Goal: Task Accomplishment & Management: Manage account settings

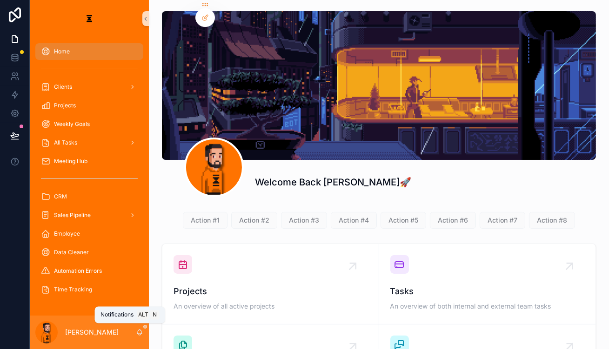
click at [143, 329] on span "scrollable content" at bounding box center [145, 327] width 4 height 4
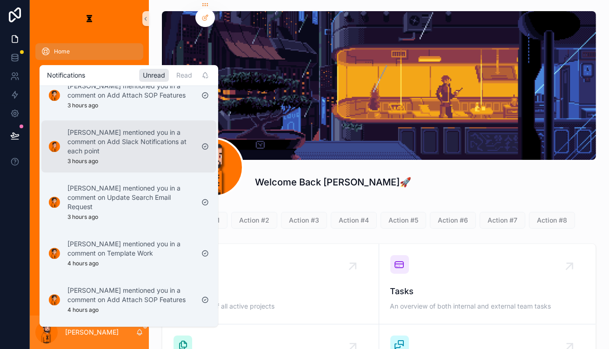
scroll to position [211, 0]
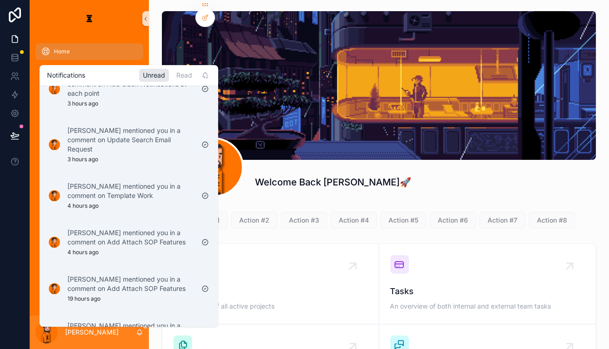
click at [312, 181] on div "Welcome Back [PERSON_NAME]🚀 Action #1 Action #2 Action #3 Action #4 Action #5 A…" at bounding box center [379, 234] width 460 height 469
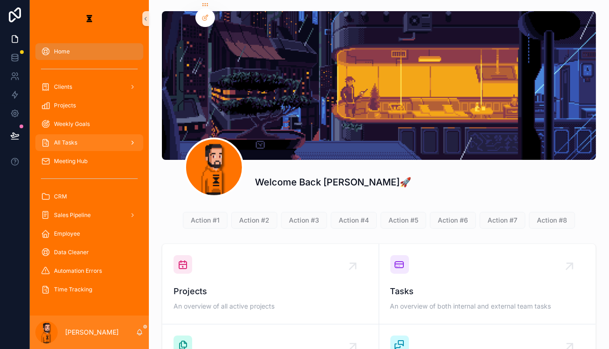
click at [93, 135] on div "All Tasks" at bounding box center [89, 142] width 97 height 15
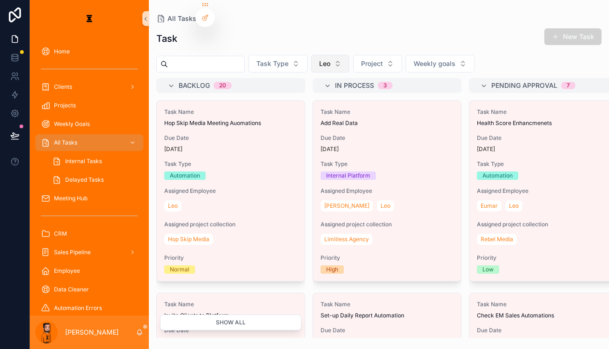
click at [319, 59] on span "Leo" at bounding box center [324, 63] width 11 height 9
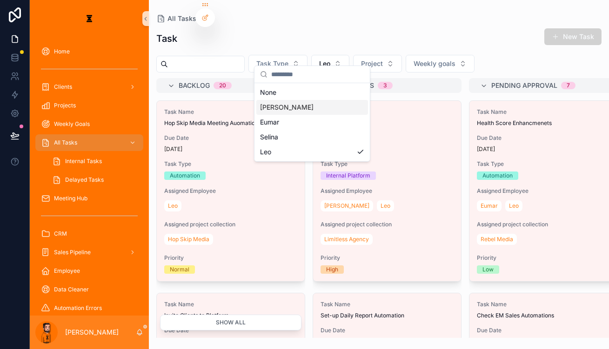
click at [289, 101] on div "[PERSON_NAME]" at bounding box center [312, 107] width 112 height 15
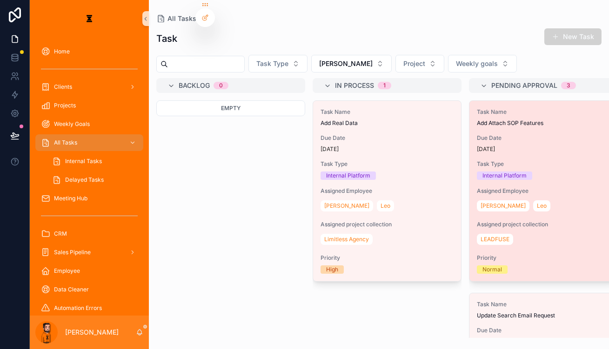
click at [485, 135] on div "Task Name Add Attach SOP Features Due Date [DATE] Task Type Internal Platform A…" at bounding box center [544, 191] width 148 height 181
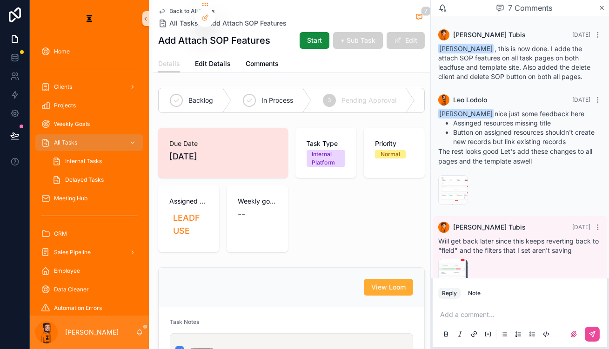
scroll to position [199, 0]
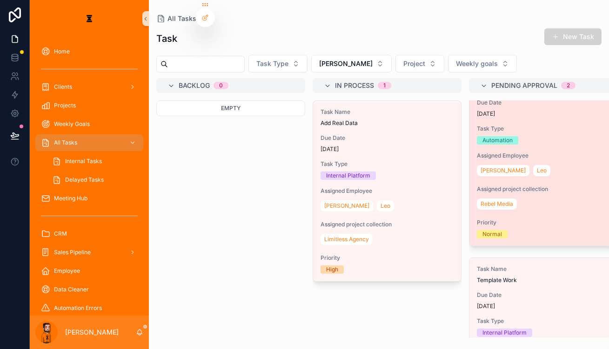
scroll to position [42, 0]
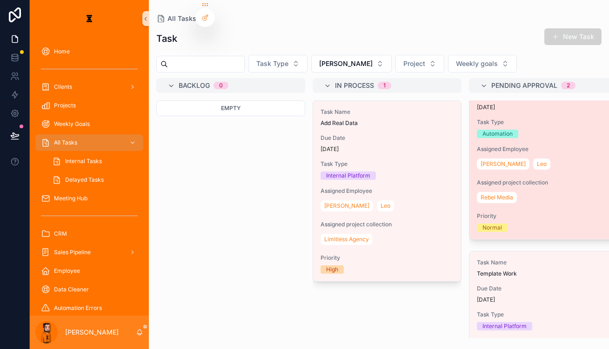
click at [499, 120] on div "Task Name Update Search Email Request Due Date [DATE] Task Type Automation Assi…" at bounding box center [544, 149] width 148 height 181
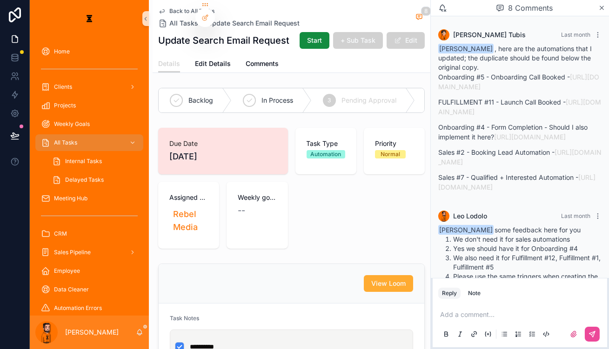
scroll to position [444, 0]
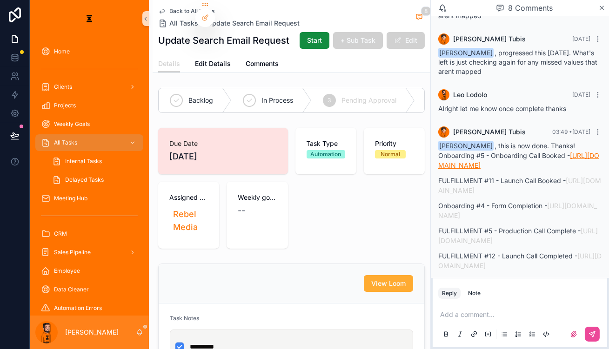
click at [526, 152] on link "[URL][DOMAIN_NAME]" at bounding box center [518, 161] width 161 height 18
click at [509, 177] on link "[URL][DOMAIN_NAME]" at bounding box center [519, 186] width 163 height 18
click at [513, 201] on p "Onboarding #4 - Form Completion - [URL][DOMAIN_NAME]" at bounding box center [519, 211] width 163 height 20
click at [515, 202] on link "[URL][DOMAIN_NAME]" at bounding box center [517, 211] width 159 height 18
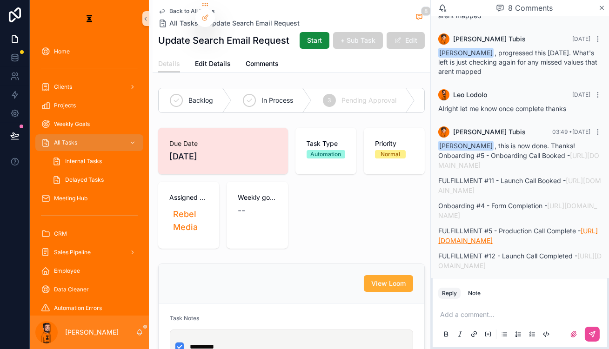
click at [505, 227] on link "[URL][DOMAIN_NAME]" at bounding box center [518, 236] width 160 height 18
click at [508, 252] on link "[URL][DOMAIN_NAME]" at bounding box center [519, 261] width 163 height 18
click at [502, 277] on link "[URL][DOMAIN_NAME]" at bounding box center [519, 286] width 162 height 18
click at [497, 276] on p "FULFILLMENT #1 - Onboarding Call Complete - [URL][DOMAIN_NAME]" at bounding box center [519, 286] width 163 height 20
click at [498, 277] on link "[URL][DOMAIN_NAME]" at bounding box center [519, 286] width 162 height 18
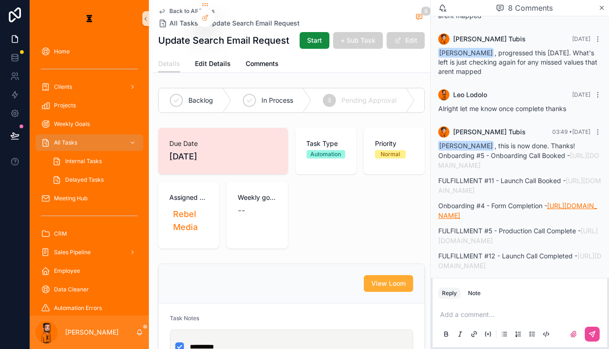
click at [510, 202] on link "[URL][DOMAIN_NAME]" at bounding box center [517, 211] width 159 height 18
click at [516, 310] on p "scrollable content" at bounding box center [521, 314] width 163 height 9
click at [589, 329] on button "scrollable content" at bounding box center [592, 334] width 15 height 15
click at [429, 88] on div "4 Complete" at bounding box center [454, 100] width 78 height 24
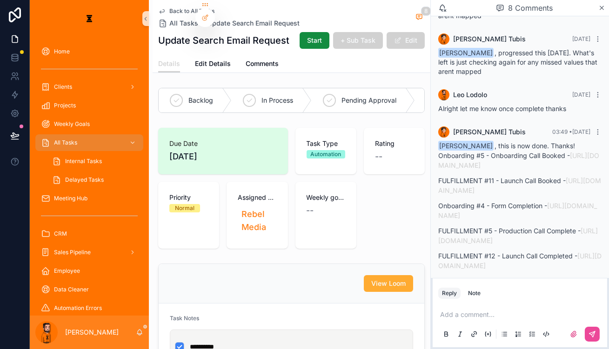
click at [169, 7] on span "Back to All Tasks" at bounding box center [191, 10] width 45 height 7
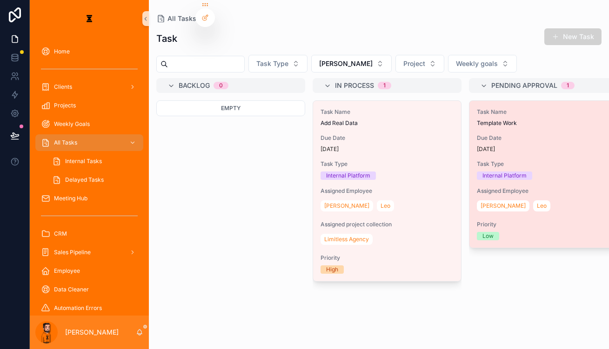
click at [477, 146] on div "[DATE]" at bounding box center [543, 149] width 133 height 7
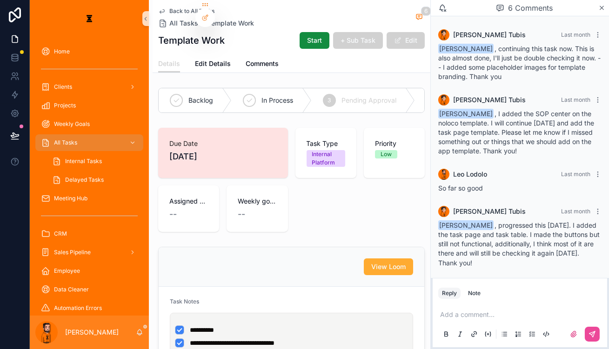
scroll to position [87, 0]
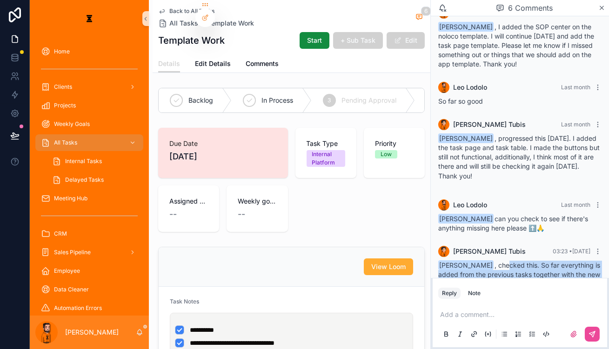
drag, startPoint x: 504, startPoint y: 225, endPoint x: 527, endPoint y: 250, distance: 34.6
click at [527, 250] on div "[PERSON_NAME] 03:23 • [DATE] [PERSON_NAME] , checked this. So far everything is…" at bounding box center [520, 277] width 174 height 73
click at [527, 261] on div "[PERSON_NAME] , checked this. So far everything is added from the previous task…" at bounding box center [519, 284] width 163 height 47
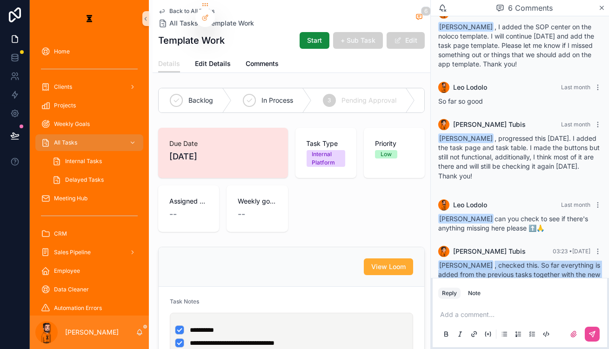
click at [546, 264] on span "[PERSON_NAME] , checked this. So far everything is added from the previous task…" at bounding box center [519, 284] width 162 height 45
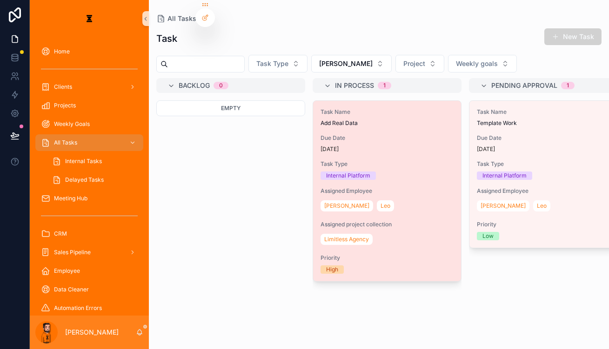
click at [357, 108] on span "Task Name" at bounding box center [387, 111] width 133 height 7
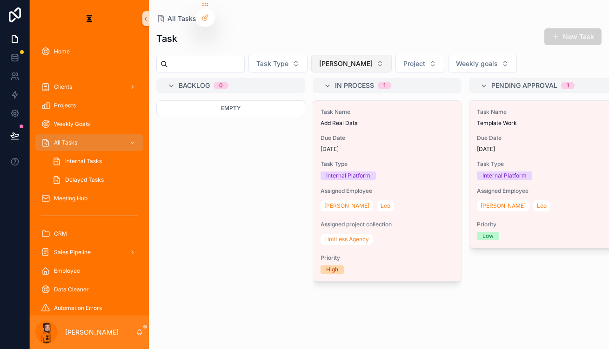
click at [321, 55] on button "[PERSON_NAME]" at bounding box center [351, 64] width 80 height 18
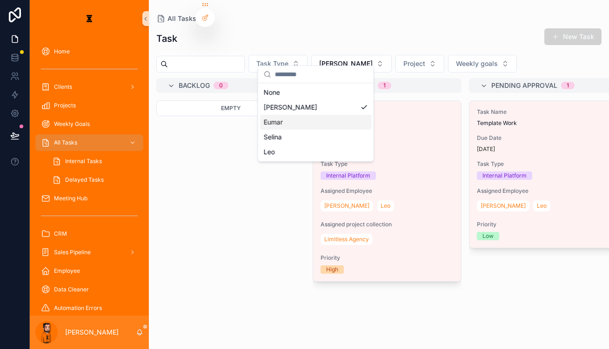
click at [291, 117] on div "Eumar" at bounding box center [316, 122] width 112 height 15
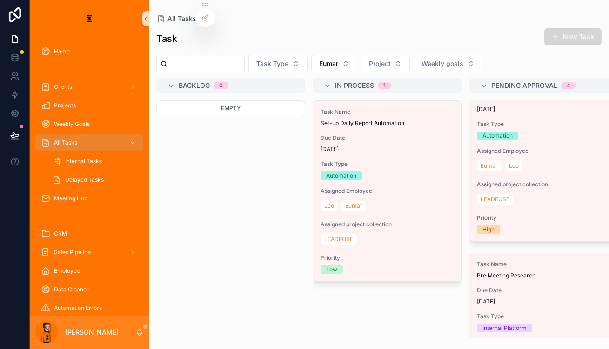
click at [572, 28] on button "New Task" at bounding box center [572, 36] width 57 height 17
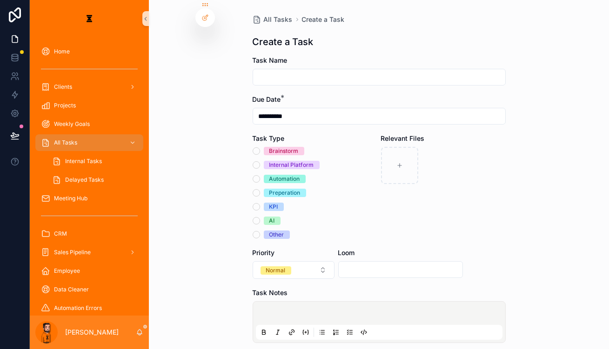
click at [369, 71] on input "scrollable content" at bounding box center [379, 77] width 252 height 13
type input "**********"
click at [313, 305] on div "scrollable content" at bounding box center [379, 322] width 247 height 35
click at [322, 310] on p "scrollable content" at bounding box center [381, 314] width 247 height 9
click at [347, 327] on button "scrollable content" at bounding box center [349, 332] width 11 height 11
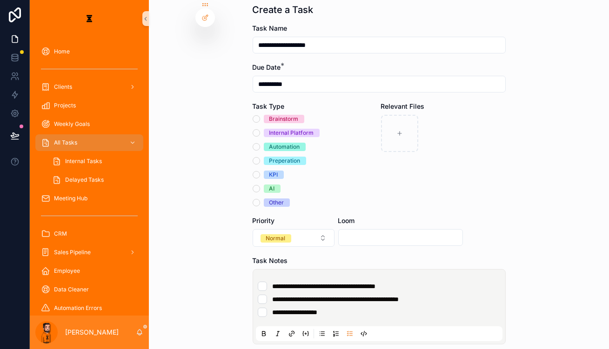
scroll to position [42, 0]
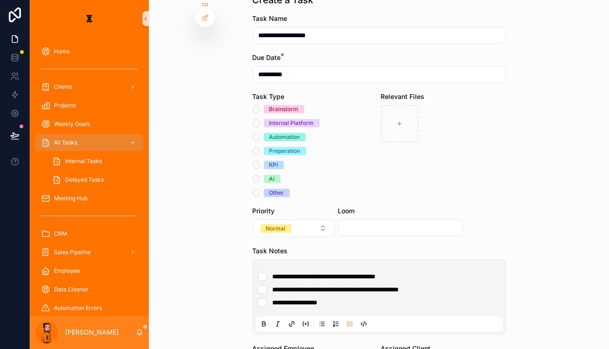
click at [309, 330] on form "**********" at bounding box center [379, 279] width 253 height 530
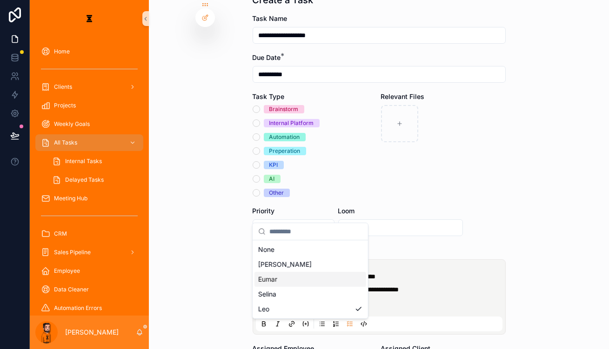
click at [309, 273] on div "Eumar" at bounding box center [311, 279] width 112 height 15
click at [400, 298] on li "**********" at bounding box center [379, 302] width 243 height 9
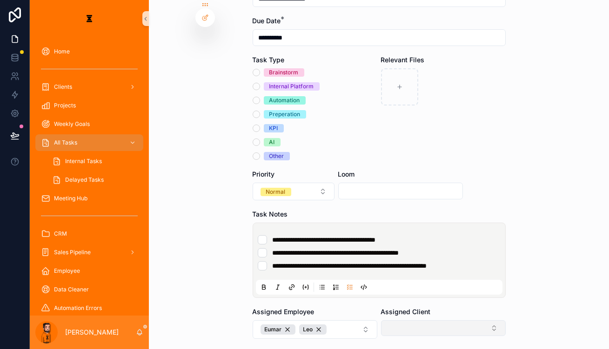
scroll to position [174, 0]
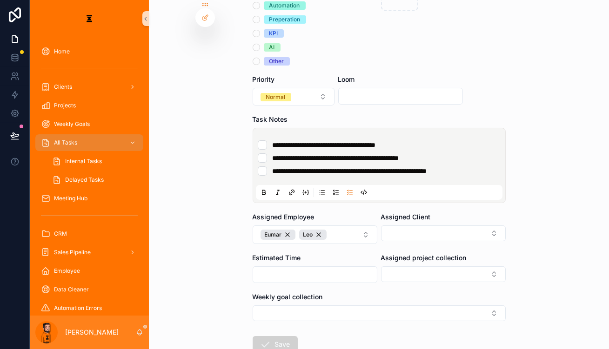
click at [403, 213] on span "Assigned Client" at bounding box center [406, 217] width 50 height 8
click at [407, 213] on div "Assigned Client" at bounding box center [443, 229] width 125 height 32
click at [409, 226] on button "Select Button" at bounding box center [443, 234] width 125 height 16
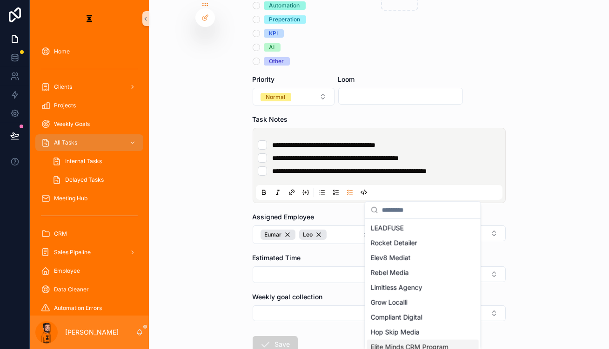
click at [406, 343] on span "Elite Minds CRM Program" at bounding box center [410, 347] width 78 height 9
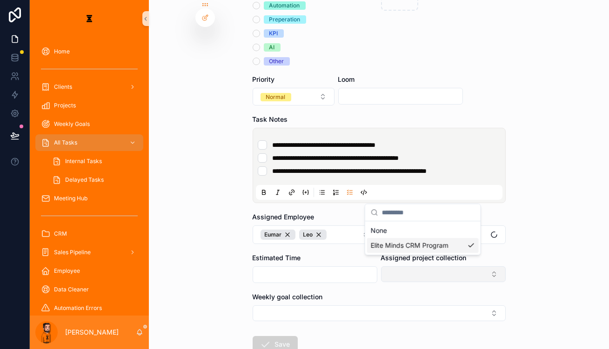
click at [393, 228] on div "**********" at bounding box center [319, 174] width 579 height 349
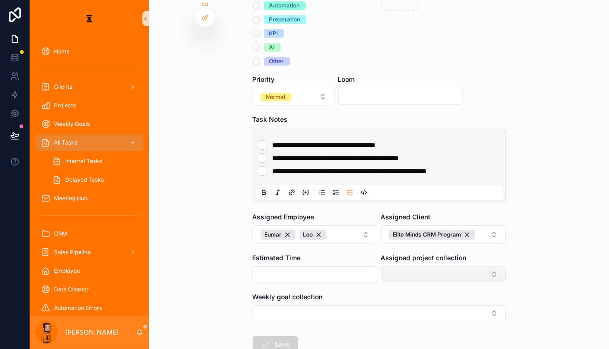
click at [396, 267] on button "Select Button" at bounding box center [443, 275] width 125 height 16
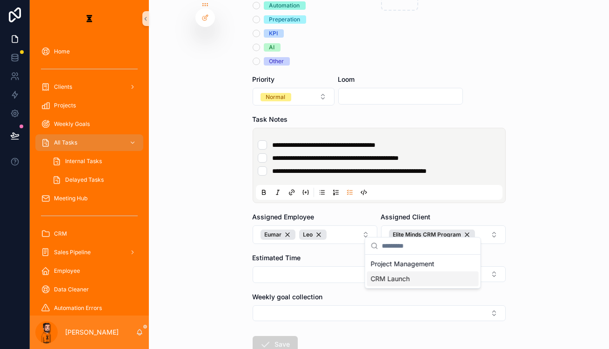
click at [398, 275] on span "CRM Launch" at bounding box center [390, 279] width 39 height 9
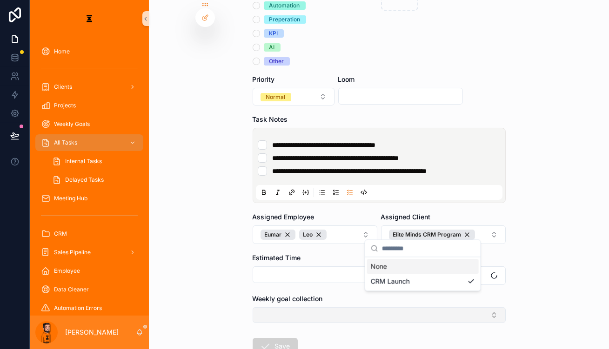
click at [334, 308] on button "Select Button" at bounding box center [379, 316] width 253 height 16
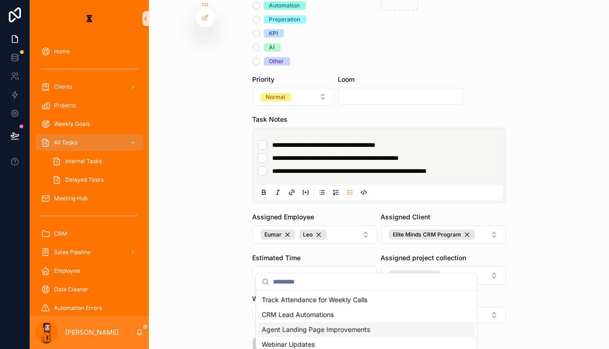
click at [333, 325] on span "Agent Landing Page Improvements" at bounding box center [316, 329] width 108 height 9
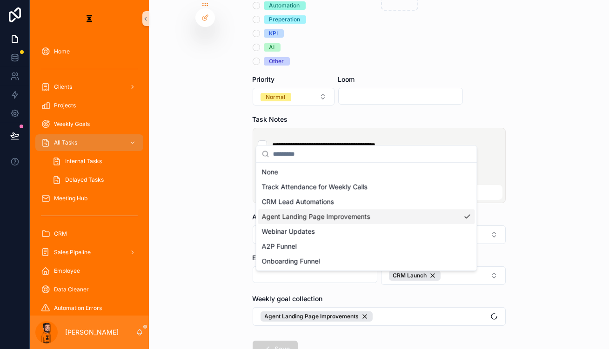
click at [535, 264] on div "**********" at bounding box center [379, 174] width 460 height 349
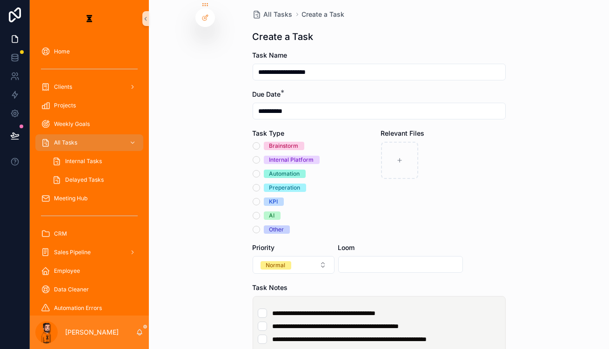
scroll to position [5, 0]
click at [282, 170] on div "Automation" at bounding box center [284, 174] width 31 height 8
click at [260, 171] on button "Automation" at bounding box center [256, 174] width 7 height 7
click at [288, 156] on div "Internal Platform" at bounding box center [291, 160] width 45 height 8
click at [260, 157] on button "Internal Platform" at bounding box center [256, 160] width 7 height 7
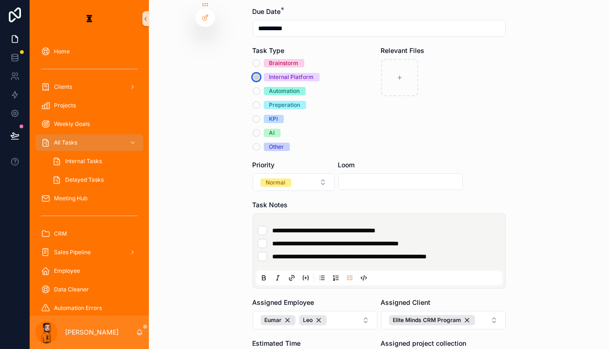
scroll to position [178, 0]
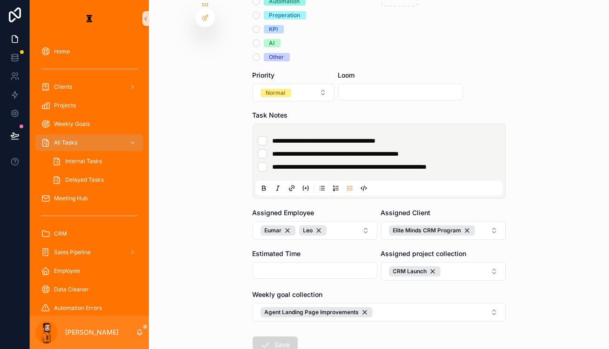
click at [271, 340] on icon "scrollable content" at bounding box center [265, 345] width 11 height 11
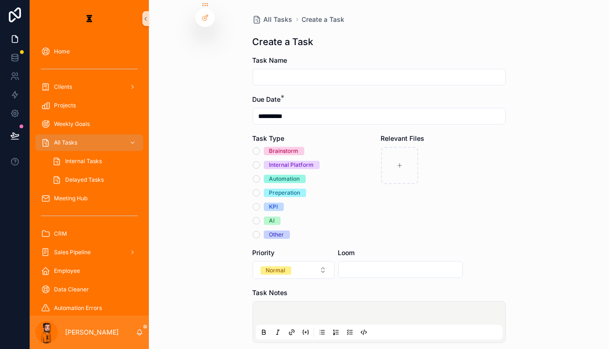
drag, startPoint x: 429, startPoint y: 169, endPoint x: 424, endPoint y: 165, distance: 5.9
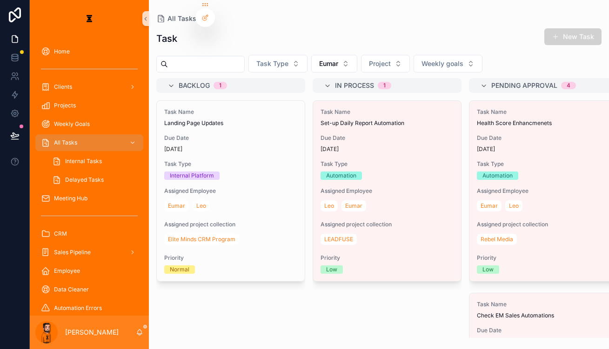
click at [72, 101] on div "Projects" at bounding box center [89, 105] width 119 height 19
click at [74, 98] on div "Projects" at bounding box center [89, 105] width 97 height 15
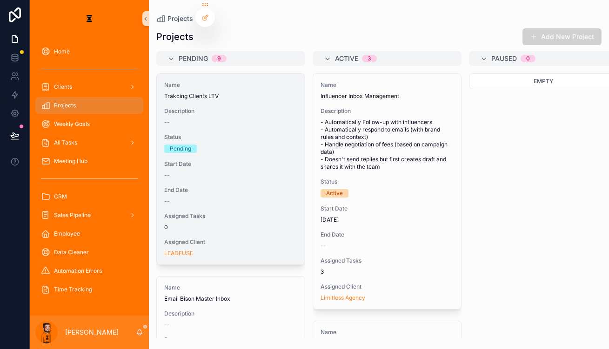
scroll to position [42, 0]
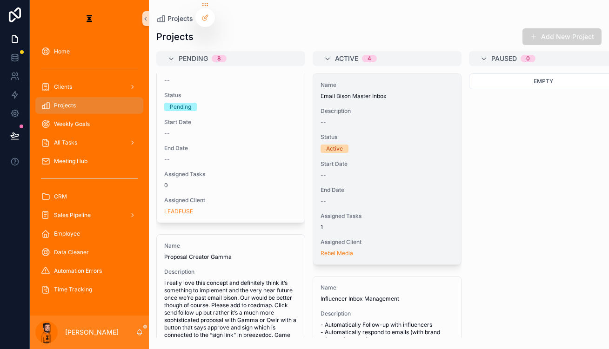
click at [339, 111] on div "Name Email Bison Master Inbox Description -- Status Active Start Date -- End Da…" at bounding box center [387, 169] width 148 height 191
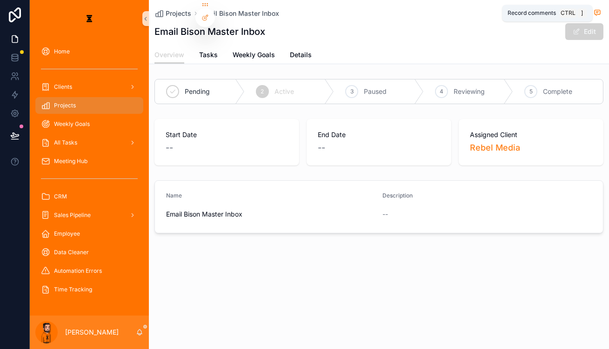
click at [597, 11] on icon "scrollable content" at bounding box center [597, 12] width 7 height 7
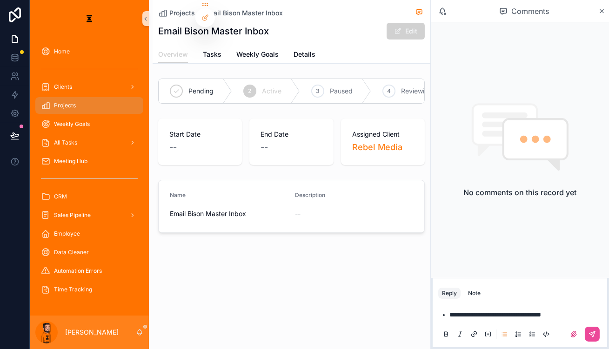
click at [581, 310] on li "**********" at bounding box center [526, 314] width 154 height 9
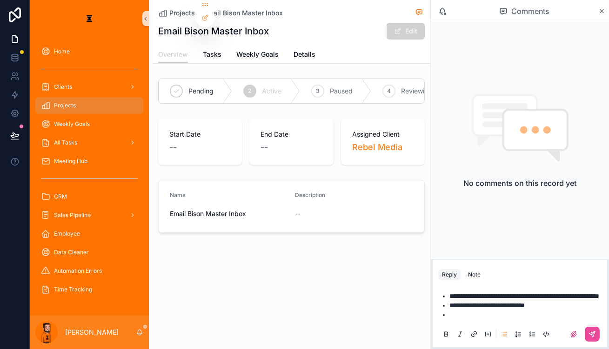
click at [486, 305] on span "**********" at bounding box center [486, 305] width 75 height 7
click at [484, 310] on li "scrollable content" at bounding box center [526, 314] width 154 height 9
click at [480, 310] on li "scrollable content" at bounding box center [526, 314] width 154 height 9
click at [591, 328] on button "scrollable content" at bounding box center [592, 334] width 15 height 15
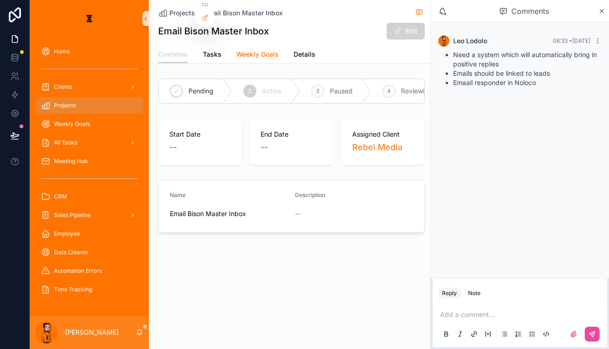
click at [236, 53] on link "Weekly Goals" at bounding box center [257, 55] width 42 height 19
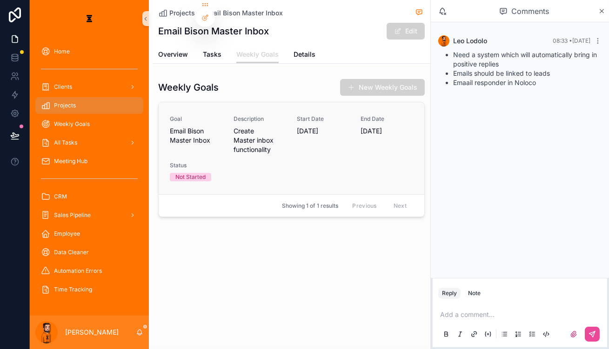
click at [207, 102] on link "Goal Email Bison Master Inbox Description Create Master inbox functionality Sta…" at bounding box center [292, 148] width 266 height 92
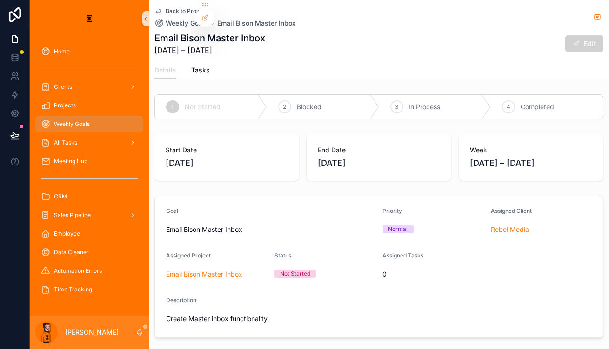
click at [182, 61] on div "Details Tasks" at bounding box center [378, 70] width 449 height 18
click at [183, 61] on div "Details Tasks" at bounding box center [378, 70] width 449 height 18
click at [191, 66] on span "Tasks" at bounding box center [200, 70] width 19 height 9
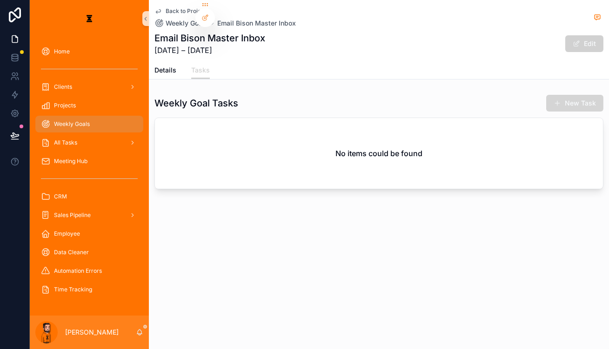
click at [561, 100] on span "scrollable content" at bounding box center [557, 103] width 7 height 7
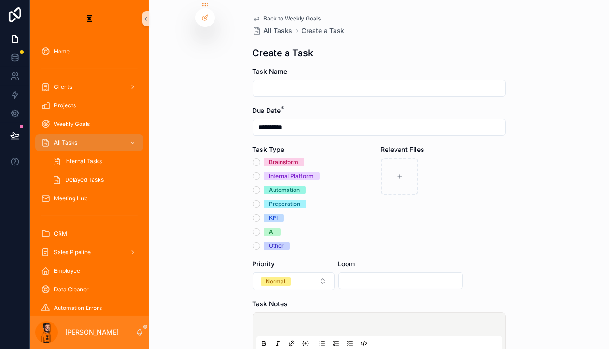
click at [333, 82] on input "scrollable content" at bounding box center [379, 88] width 252 height 13
type input "**********"
click at [263, 159] on div "Brainstorm Internal Platform Automation Preperation KPI AI Other" at bounding box center [315, 204] width 125 height 92
click at [260, 173] on button "Internal Platform" at bounding box center [256, 176] width 7 height 7
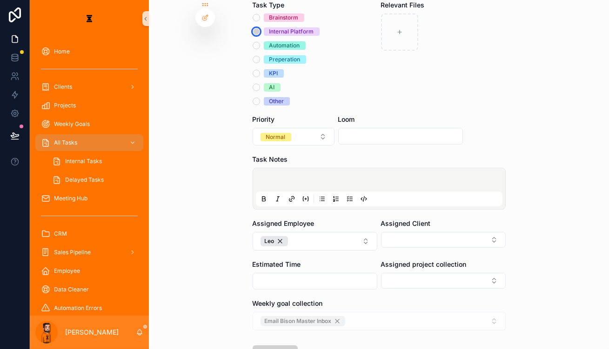
scroll to position [148, 0]
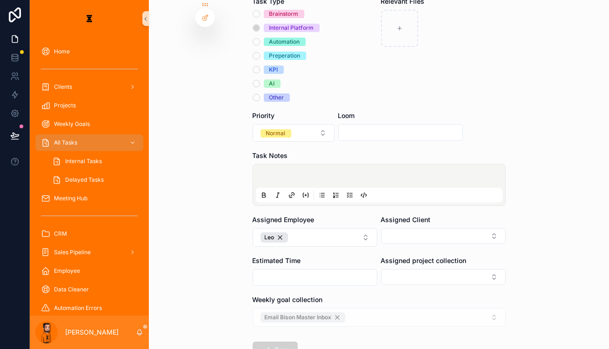
click at [315, 168] on div "scrollable content" at bounding box center [379, 185] width 247 height 35
click at [322, 173] on p "scrollable content" at bounding box center [381, 177] width 247 height 9
click at [349, 192] on icon "scrollable content" at bounding box center [349, 195] width 7 height 7
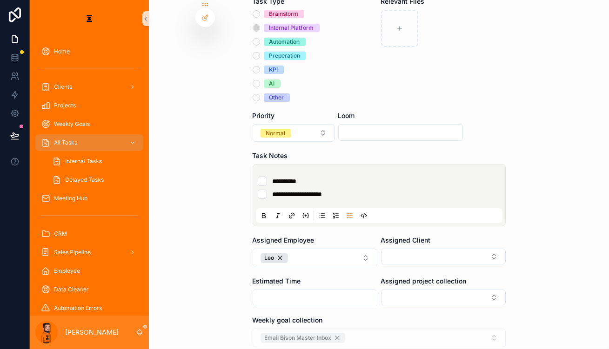
click at [394, 190] on li "**********" at bounding box center [379, 194] width 243 height 9
type li "*"
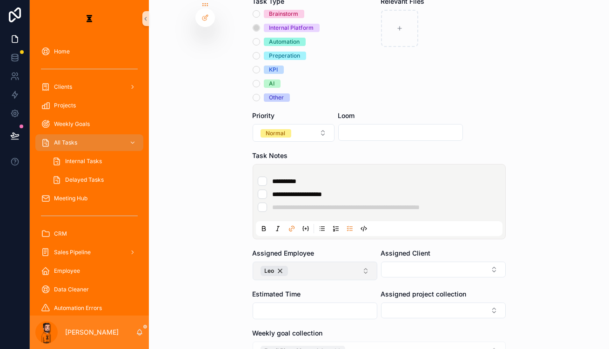
click at [341, 262] on button "Leo" at bounding box center [315, 271] width 125 height 19
click at [300, 267] on div "[PERSON_NAME]" at bounding box center [311, 272] width 112 height 15
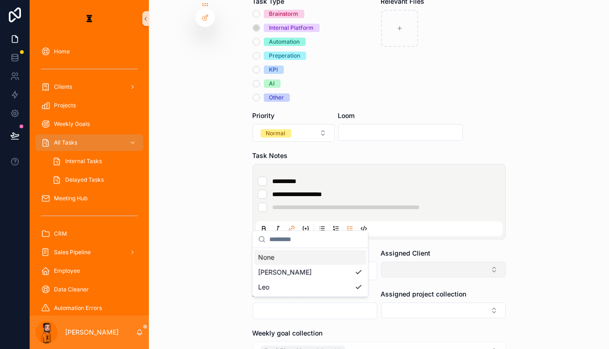
click at [421, 262] on button "Select Button" at bounding box center [443, 270] width 125 height 16
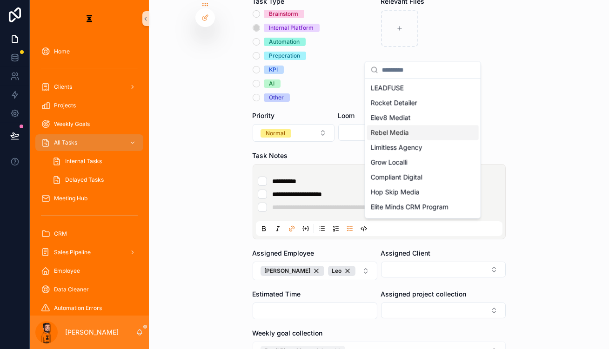
click at [408, 128] on div "Rebel Media" at bounding box center [423, 132] width 112 height 15
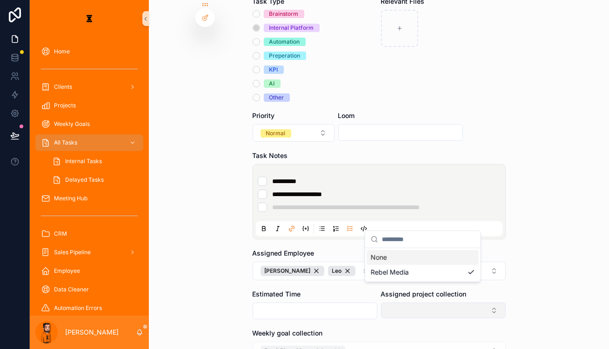
click at [402, 254] on div "**********" at bounding box center [319, 174] width 579 height 349
click at [402, 303] on button "Select Button" at bounding box center [443, 311] width 125 height 16
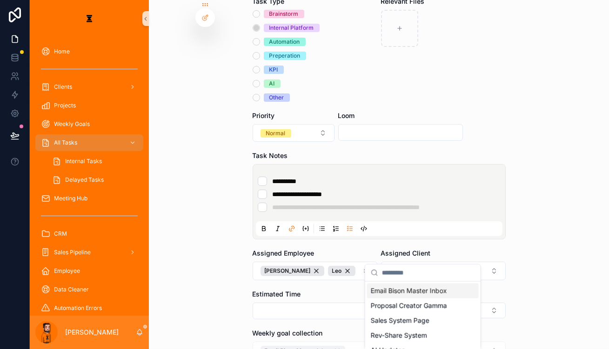
click at [416, 288] on span "Email Bison Master Inbox" at bounding box center [409, 291] width 76 height 9
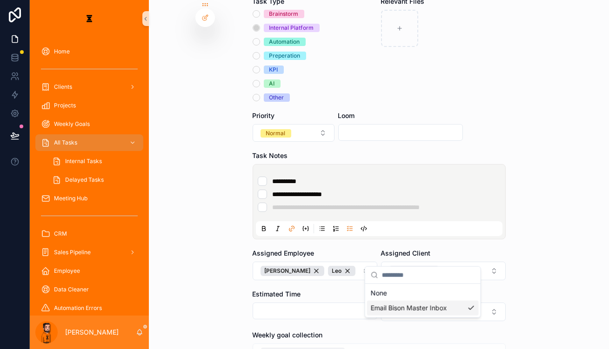
click at [357, 305] on form "**********" at bounding box center [379, 186] width 253 height 535
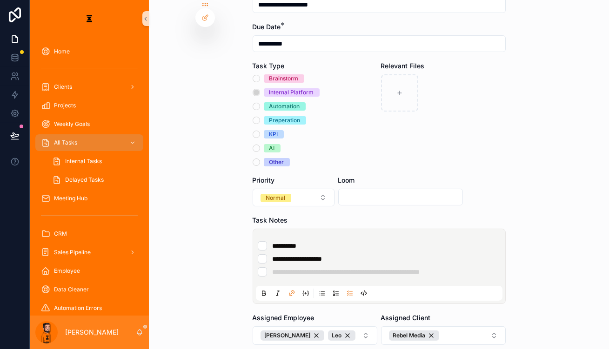
scroll to position [64, 0]
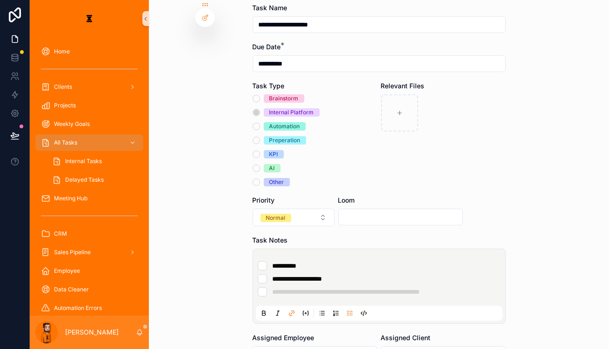
click at [382, 211] on input "scrollable content" at bounding box center [401, 217] width 124 height 13
paste input "**********"
type input "**********"
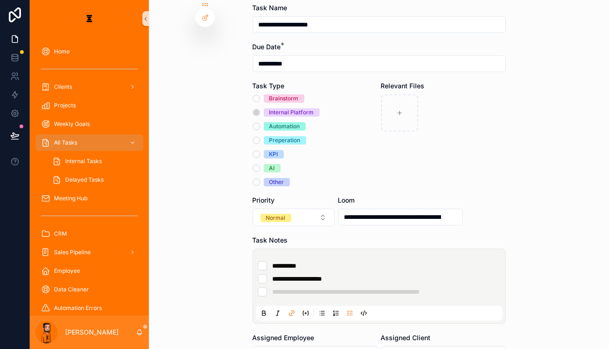
drag, startPoint x: 450, startPoint y: 133, endPoint x: 428, endPoint y: 127, distance: 22.6
click at [450, 134] on div "Relevant Files" at bounding box center [443, 133] width 125 height 105
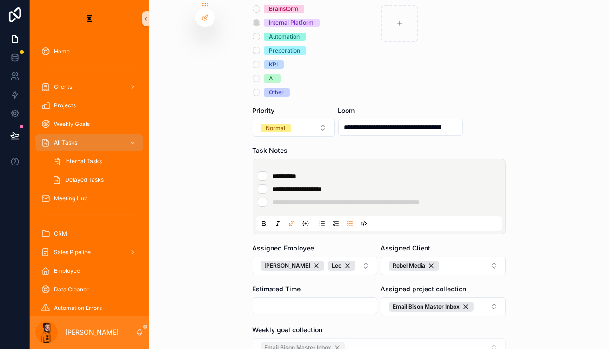
scroll to position [180, 0]
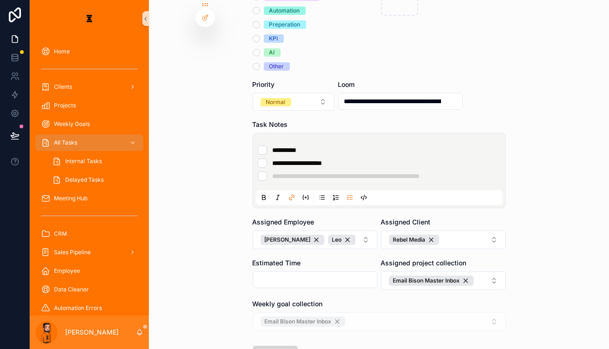
click at [284, 346] on button "Save" at bounding box center [275, 354] width 45 height 17
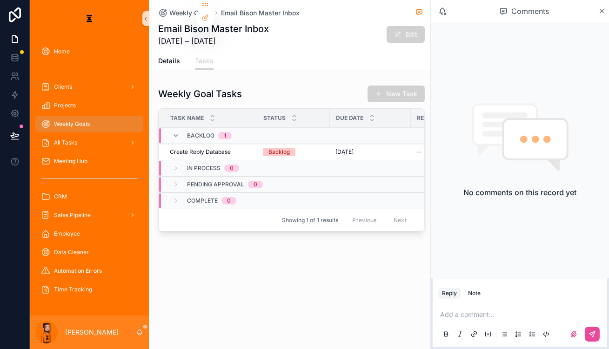
click at [86, 117] on div "Weekly Goals" at bounding box center [89, 124] width 97 height 15
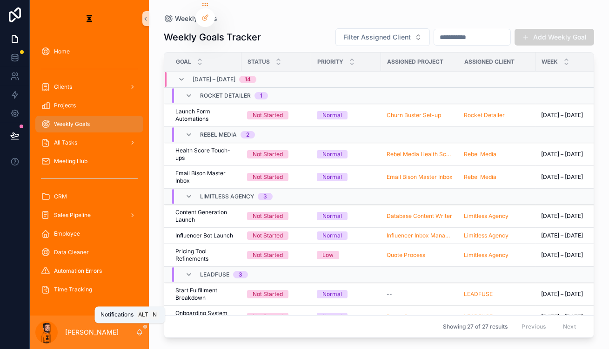
click at [123, 331] on div "[PERSON_NAME]" at bounding box center [89, 333] width 119 height 34
click at [121, 328] on div "[PERSON_NAME]" at bounding box center [89, 333] width 119 height 34
click at [122, 330] on div "[PERSON_NAME]" at bounding box center [89, 333] width 119 height 34
click at [136, 333] on icon "scrollable content" at bounding box center [139, 332] width 7 height 7
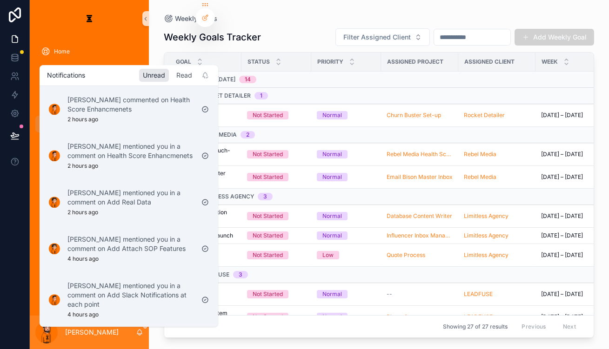
click at [173, 75] on div "Read" at bounding box center [184, 75] width 23 height 13
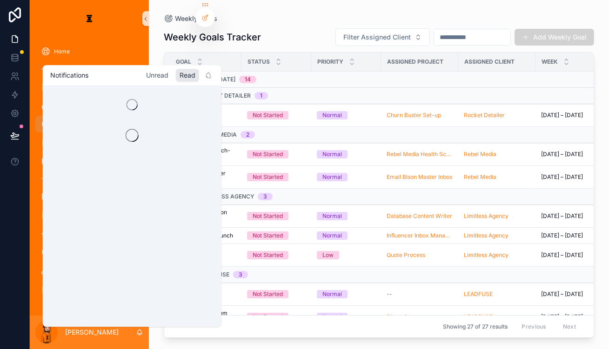
click at [142, 75] on div "Unread" at bounding box center [157, 75] width 30 height 13
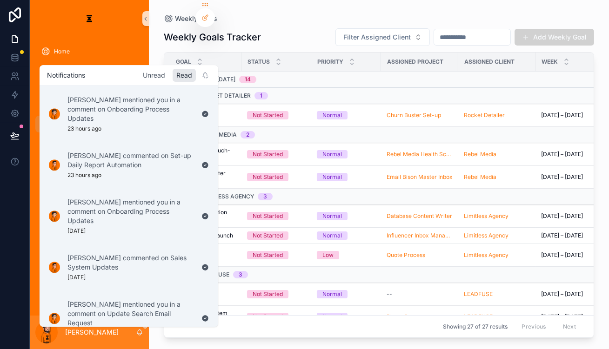
click at [139, 75] on div "Unread" at bounding box center [154, 75] width 30 height 13
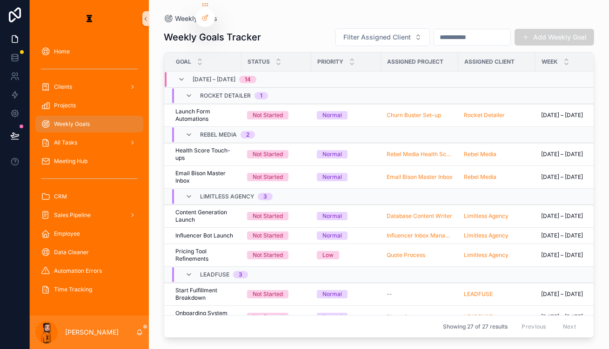
click at [287, 28] on div "Weekly Goals Tracker Filter Assigned Client Add Weekly Goal" at bounding box center [379, 37] width 430 height 19
click at [136, 333] on icon "scrollable content" at bounding box center [139, 332] width 7 height 7
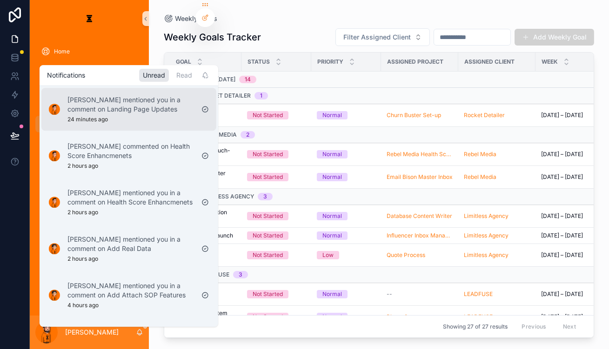
click at [144, 112] on div "[PERSON_NAME] mentioned you in a comment on Landing Page Updates 24 minutes ago" at bounding box center [130, 109] width 127 height 28
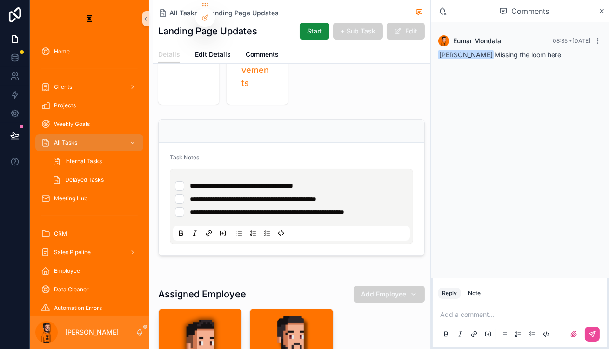
scroll to position [211, 0]
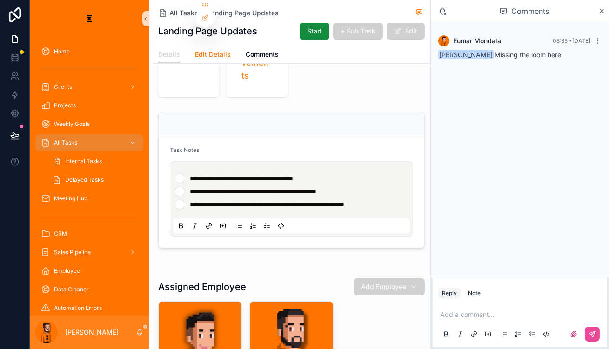
click at [195, 50] on span "Edit Details" at bounding box center [213, 54] width 36 height 9
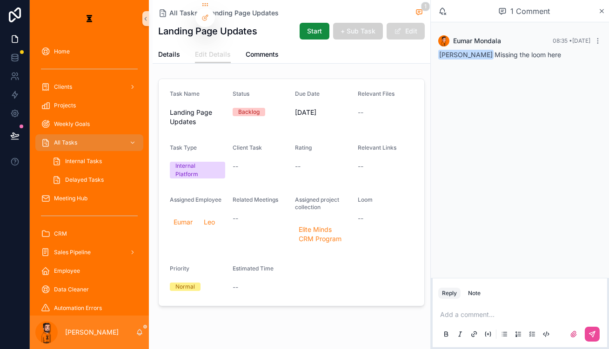
click at [425, 24] on button "Edit" at bounding box center [406, 31] width 38 height 17
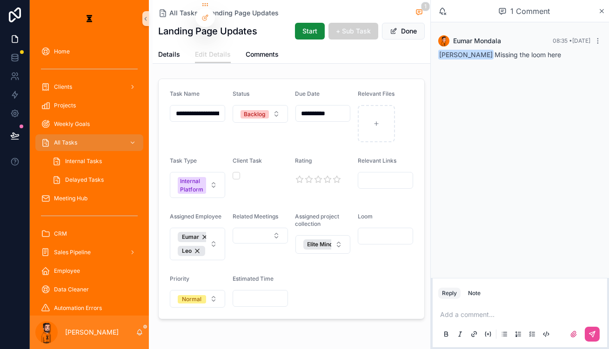
click at [397, 172] on div "scrollable content" at bounding box center [385, 180] width 55 height 17
click at [396, 230] on input "scrollable content" at bounding box center [385, 236] width 54 height 13
paste input "**********"
type input "**********"
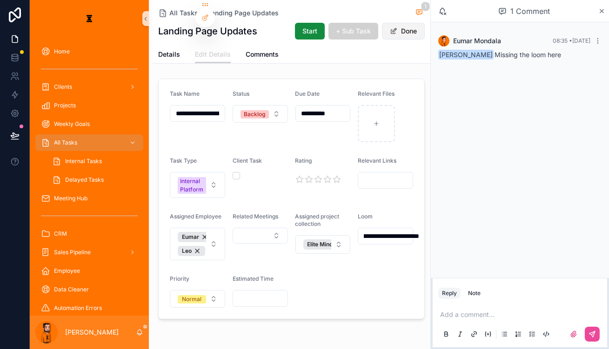
scroll to position [0, 0]
click at [425, 27] on button "Done" at bounding box center [403, 31] width 43 height 17
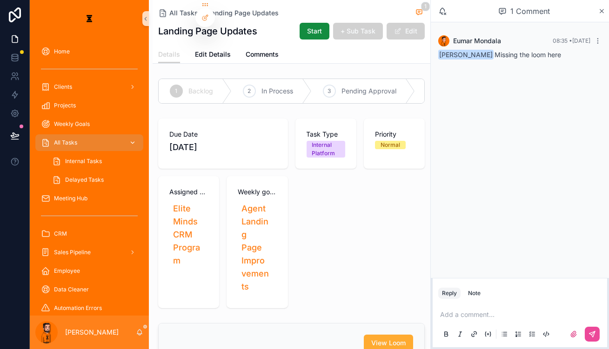
click at [77, 135] on div "All Tasks" at bounding box center [89, 142] width 97 height 15
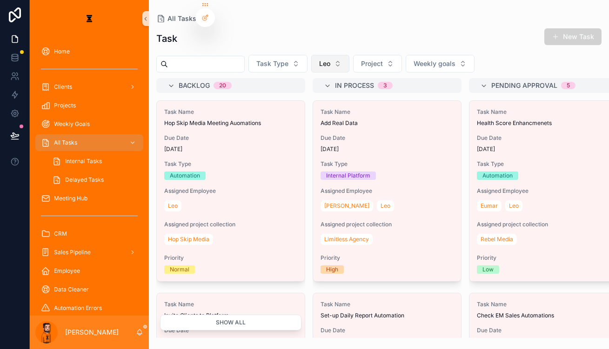
click at [311, 60] on button "Leo" at bounding box center [330, 64] width 38 height 18
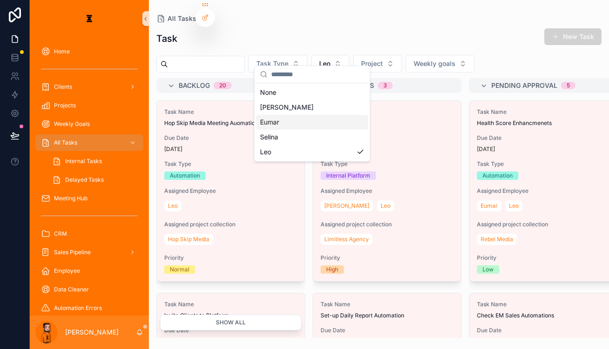
click at [278, 115] on div "Eumar" at bounding box center [312, 122] width 112 height 15
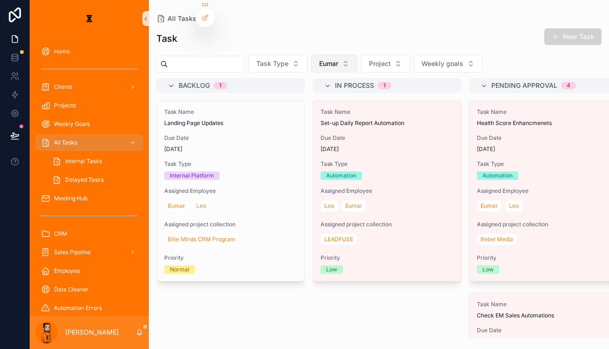
click at [322, 55] on button "Eumar" at bounding box center [334, 64] width 46 height 18
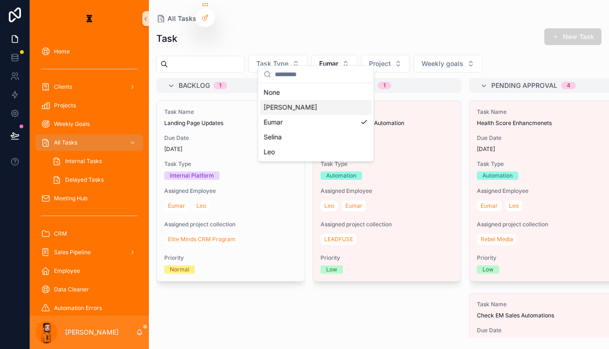
click at [293, 102] on div "[PERSON_NAME]" at bounding box center [316, 107] width 112 height 15
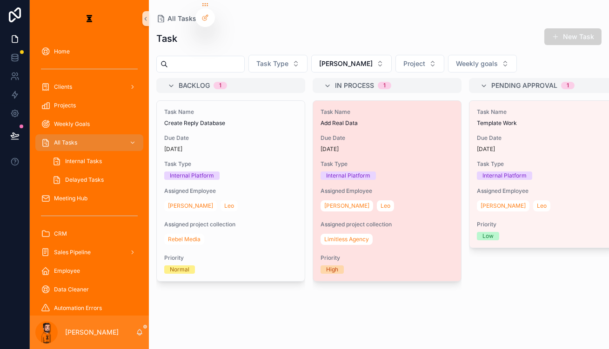
click at [337, 116] on div "Task Name Add Real Data Due Date [DATE] Task Type Internal Platform Assigned Em…" at bounding box center [387, 191] width 148 height 181
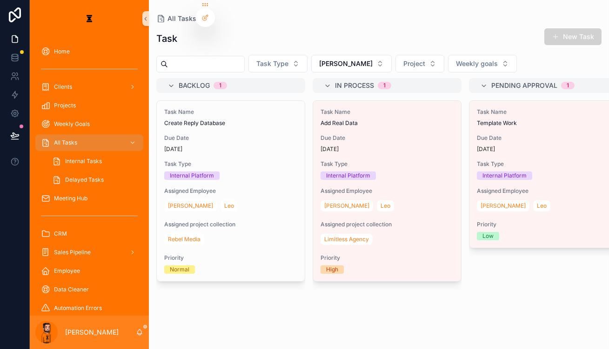
click at [558, 24] on div "Task New Task Task Type [PERSON_NAME] Project Weekly goals Backlog 1 Task Name …" at bounding box center [379, 180] width 460 height 316
click at [564, 28] on button "New Task" at bounding box center [572, 36] width 57 height 17
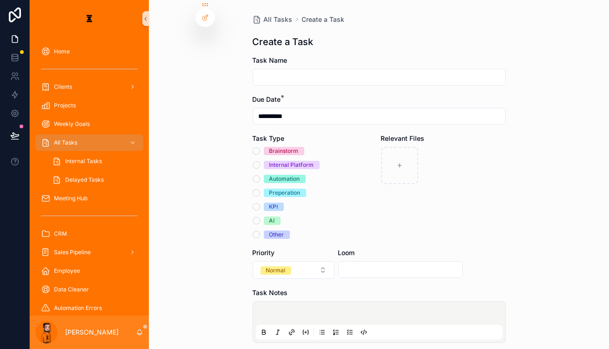
click at [330, 71] on input "scrollable content" at bounding box center [379, 77] width 252 height 13
type input "**********"
click at [286, 161] on div "Internal Platform" at bounding box center [291, 165] width 45 height 8
click at [260, 161] on button "Internal Platform" at bounding box center [256, 164] width 7 height 7
type button "INTERNAL_PLATFORM"
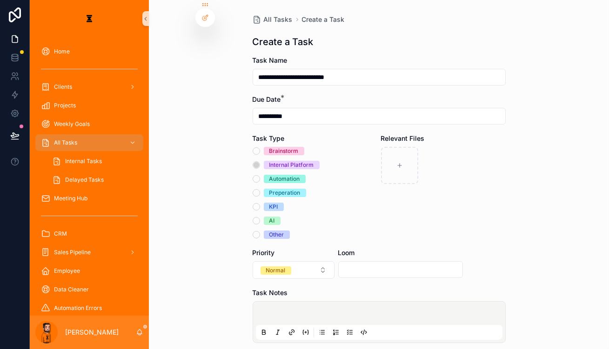
click at [286, 161] on div "Internal Platform" at bounding box center [291, 165] width 45 height 8
click at [260, 161] on button "Internal Platform" at bounding box center [256, 164] width 7 height 7
click at [286, 161] on div "Internal Platform" at bounding box center [291, 165] width 45 height 8
click at [260, 161] on button "INTERNAL_PLATFORM" at bounding box center [256, 164] width 7 height 7
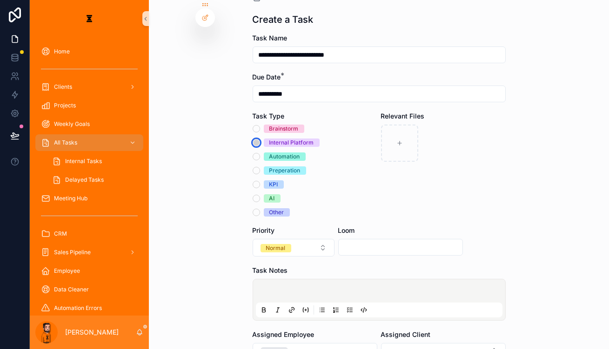
scroll to position [42, 0]
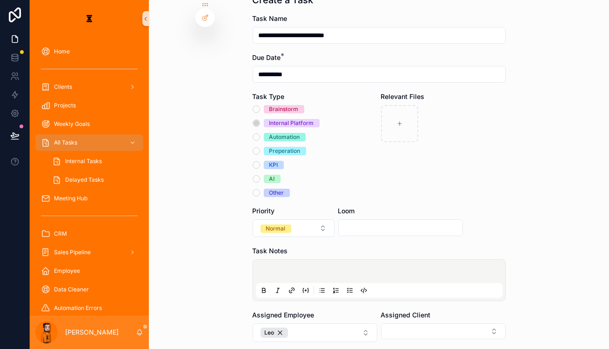
click at [315, 268] on p "scrollable content" at bounding box center [381, 272] width 247 height 9
click at [347, 290] on icon "scrollable content" at bounding box center [347, 290] width 1 height 1
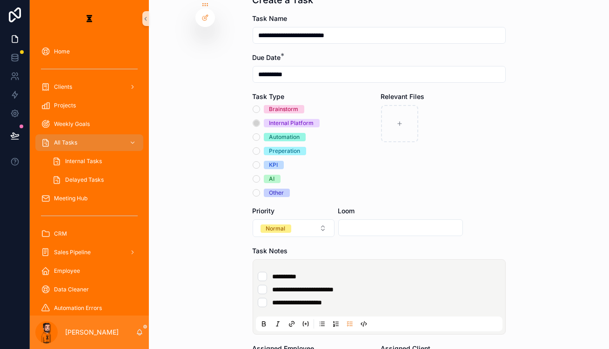
click at [356, 221] on input "scrollable content" at bounding box center [401, 227] width 124 height 13
paste input "**********"
type input "**********"
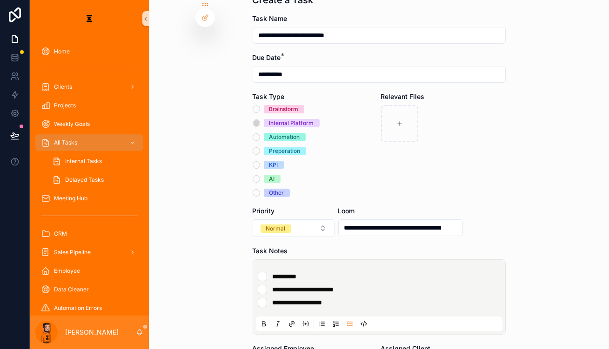
click at [494, 188] on div "**********" at bounding box center [379, 132] width 460 height 349
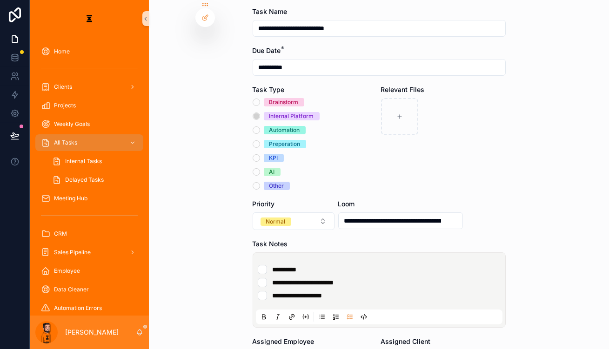
scroll to position [166, 0]
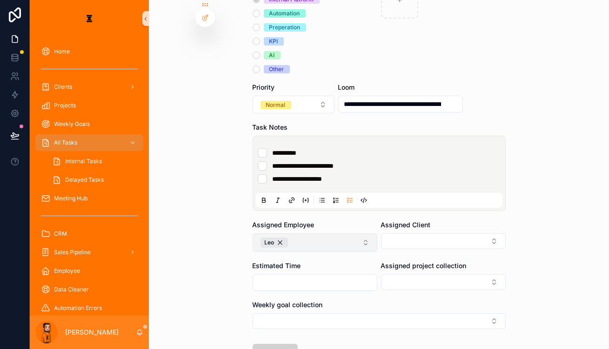
click at [351, 234] on button "Leo" at bounding box center [315, 243] width 125 height 19
click at [295, 243] on div "[PERSON_NAME]" at bounding box center [311, 245] width 112 height 15
click at [424, 221] on div "Assigned Client" at bounding box center [443, 225] width 125 height 9
click at [425, 234] on button "Select Button" at bounding box center [443, 242] width 125 height 16
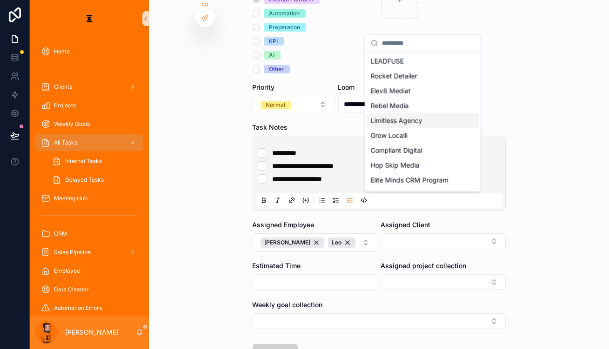
click at [404, 116] on span "Limitless Agency" at bounding box center [397, 120] width 52 height 9
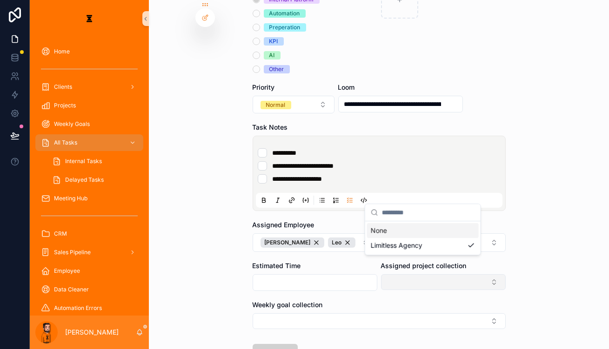
click at [395, 224] on div "**********" at bounding box center [319, 174] width 579 height 349
click at [395, 275] on button "Select Button" at bounding box center [443, 283] width 125 height 16
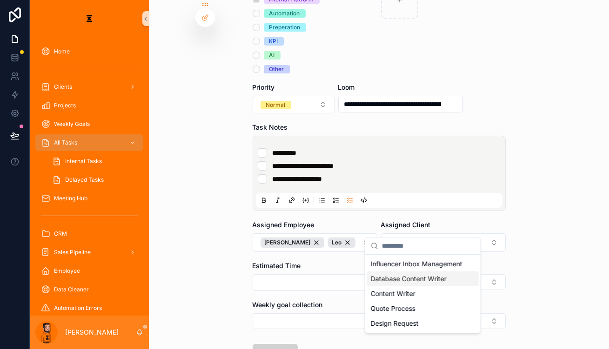
click at [406, 275] on span "Database Content Writer" at bounding box center [409, 279] width 76 height 9
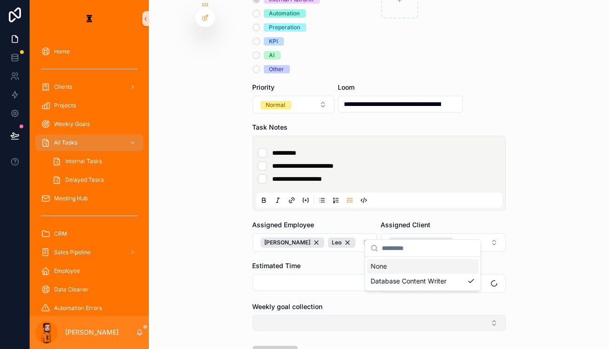
click at [334, 315] on button "Select Button" at bounding box center [379, 323] width 253 height 16
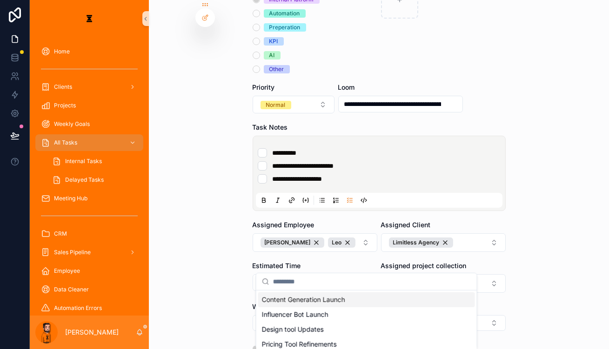
click at [304, 295] on span "Content Generation Launch" at bounding box center [303, 299] width 83 height 9
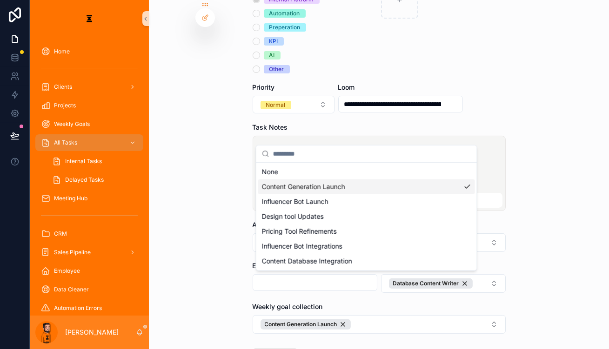
click at [228, 265] on div "**********" at bounding box center [379, 174] width 460 height 349
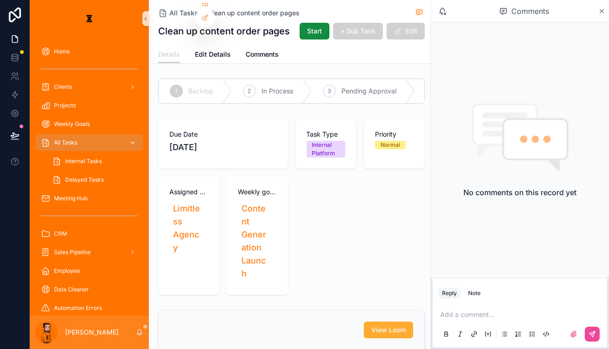
click at [63, 139] on span "All Tasks" at bounding box center [65, 142] width 23 height 7
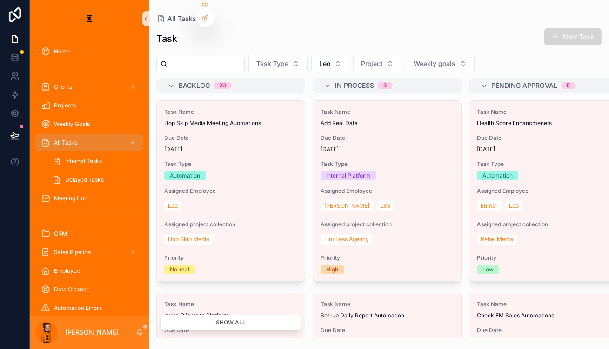
click at [568, 31] on button "New Task" at bounding box center [572, 36] width 57 height 17
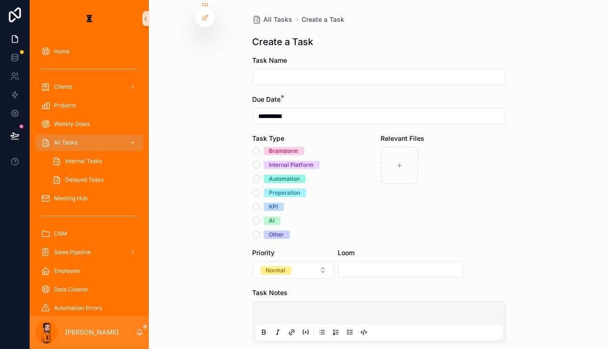
click at [310, 71] on input "scrollable content" at bounding box center [379, 77] width 252 height 13
type input "**********"
click at [299, 161] on div "Internal Platform" at bounding box center [291, 165] width 45 height 8
click at [260, 161] on button "Internal Platform" at bounding box center [256, 164] width 7 height 7
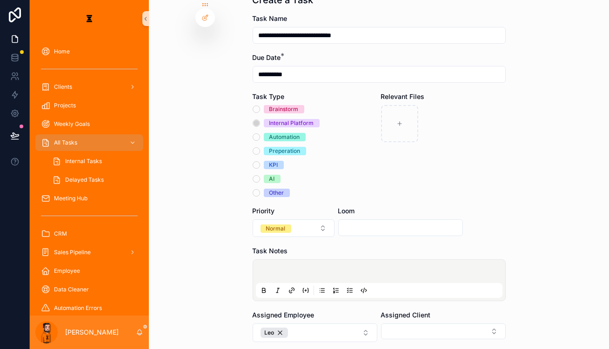
click at [323, 311] on div "Assigned Employee [PERSON_NAME]" at bounding box center [315, 327] width 125 height 32
click at [323, 324] on button "Leo" at bounding box center [315, 333] width 125 height 19
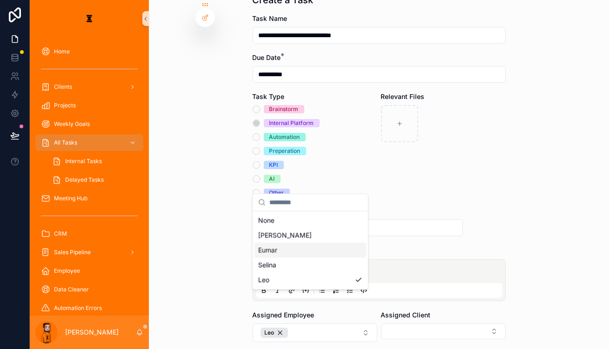
drag, startPoint x: 287, startPoint y: 230, endPoint x: 280, endPoint y: 247, distance: 18.0
click at [280, 247] on div "None [PERSON_NAME] [PERSON_NAME]" at bounding box center [311, 250] width 112 height 74
click at [280, 247] on div "Eumar" at bounding box center [311, 250] width 112 height 15
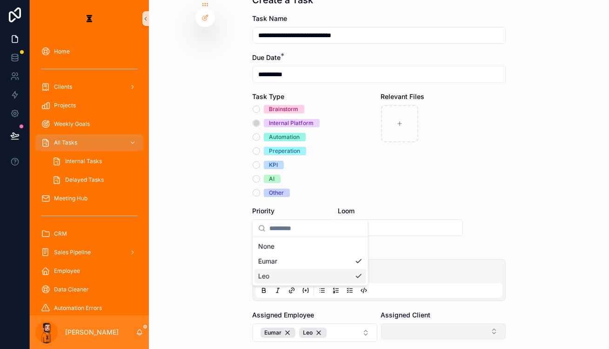
click at [381, 324] on button "Select Button" at bounding box center [443, 332] width 125 height 16
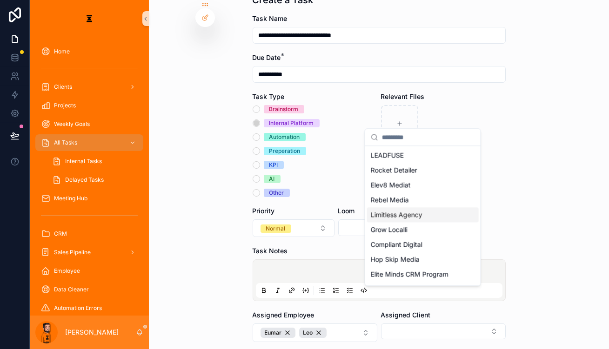
click at [406, 210] on span "Limitless Agency" at bounding box center [397, 214] width 52 height 9
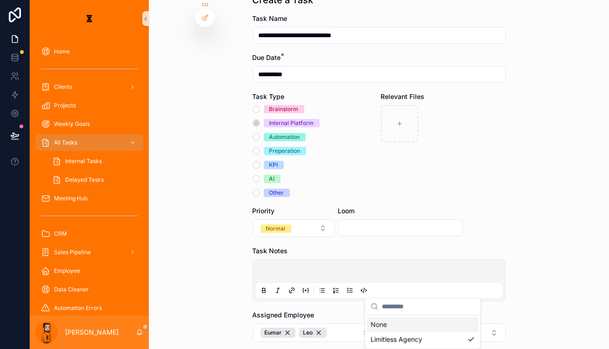
click at [391, 323] on div "**********" at bounding box center [319, 174] width 579 height 349
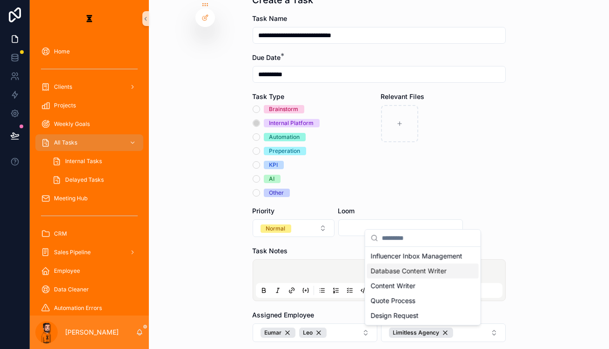
click at [460, 264] on div "Database Content Writer" at bounding box center [423, 271] width 112 height 15
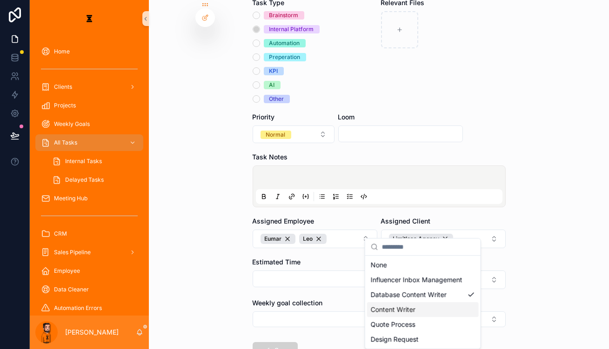
scroll to position [138, 0]
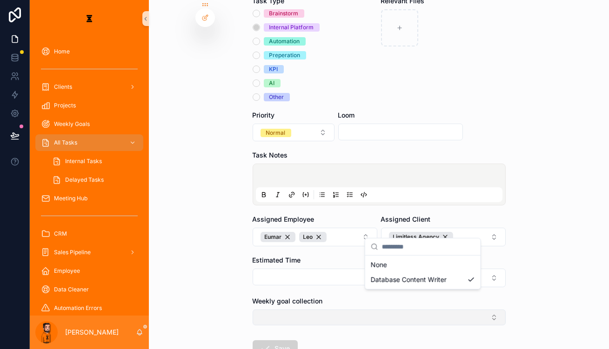
click at [317, 310] on button "Select Button" at bounding box center [379, 318] width 253 height 16
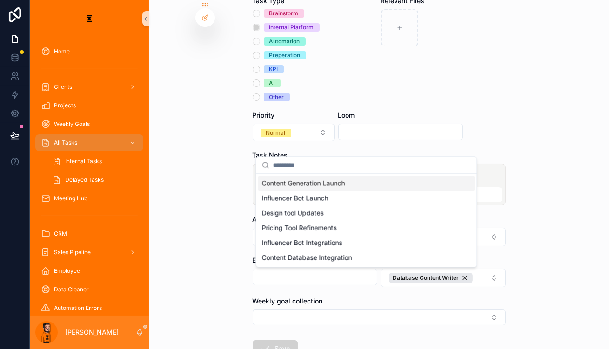
click at [329, 184] on div "Content Generation Launch" at bounding box center [366, 183] width 217 height 15
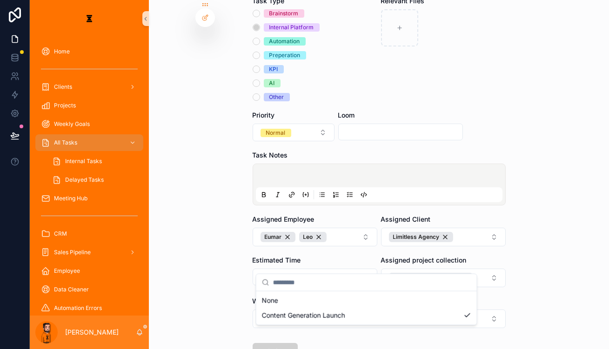
click at [211, 230] on div "**********" at bounding box center [379, 174] width 460 height 349
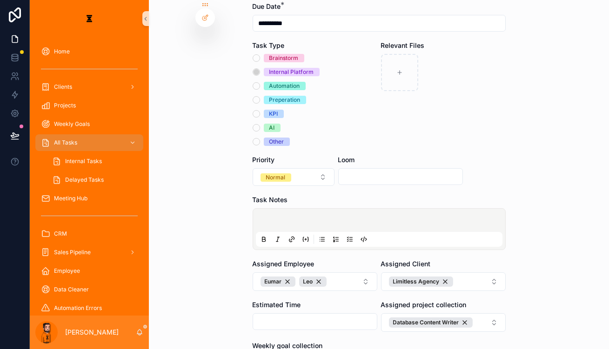
scroll to position [11, 0]
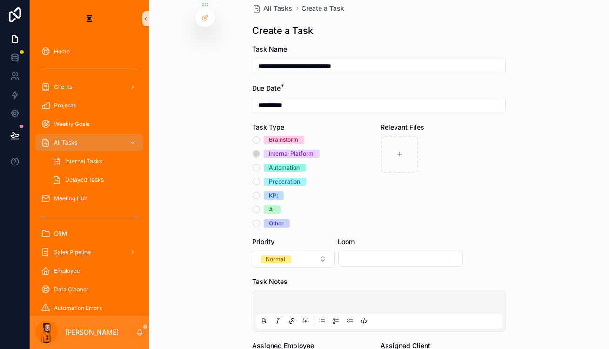
click at [303, 294] on div "scrollable content" at bounding box center [379, 311] width 247 height 35
click at [308, 299] on p "scrollable content" at bounding box center [381, 303] width 247 height 9
click at [344, 316] on button "scrollable content" at bounding box center [349, 321] width 11 height 11
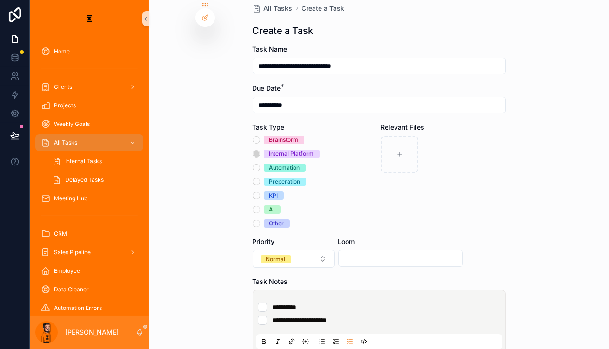
click at [381, 250] on div "scrollable content" at bounding box center [400, 258] width 125 height 17
click at [381, 252] on input "scrollable content" at bounding box center [401, 258] width 124 height 13
paste input "**********"
type input "**********"
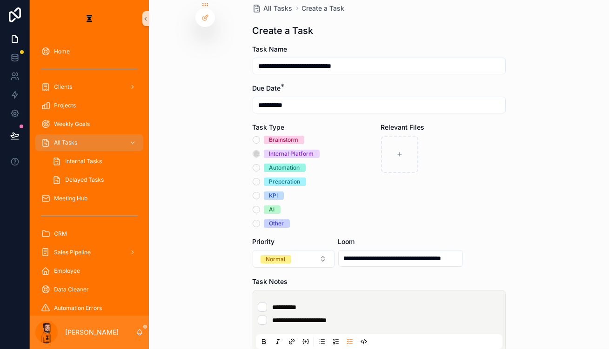
scroll to position [0, 0]
click at [492, 172] on div "**********" at bounding box center [379, 163] width 460 height 349
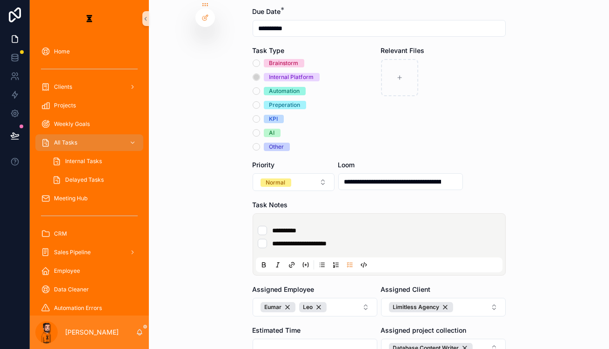
scroll to position [138, 0]
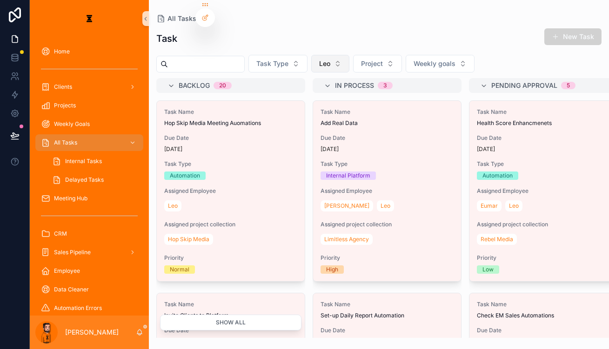
click at [320, 55] on button "Leo" at bounding box center [330, 64] width 38 height 18
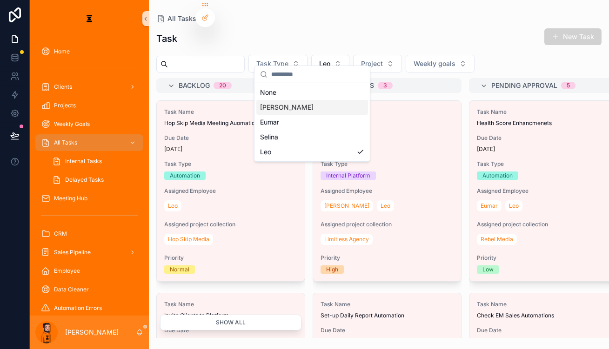
click at [300, 100] on div "[PERSON_NAME]" at bounding box center [312, 107] width 112 height 15
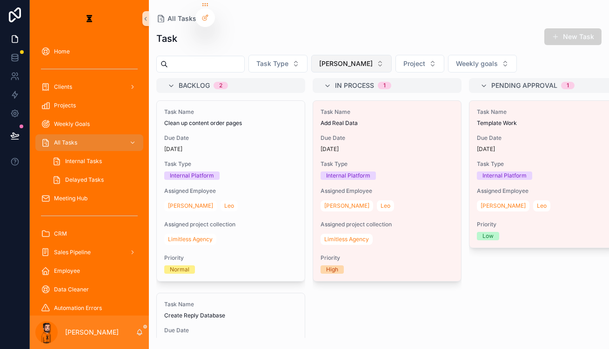
click at [320, 55] on button "[PERSON_NAME]" at bounding box center [351, 64] width 80 height 18
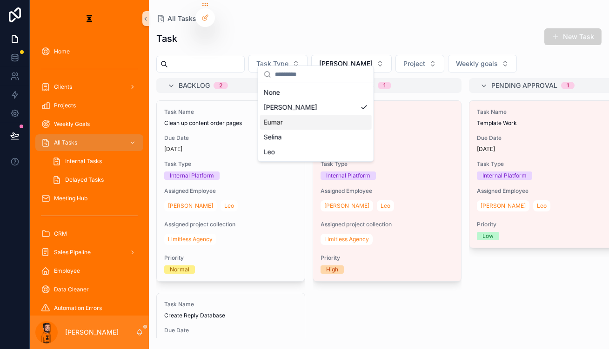
click at [290, 115] on div "Eumar" at bounding box center [316, 122] width 112 height 15
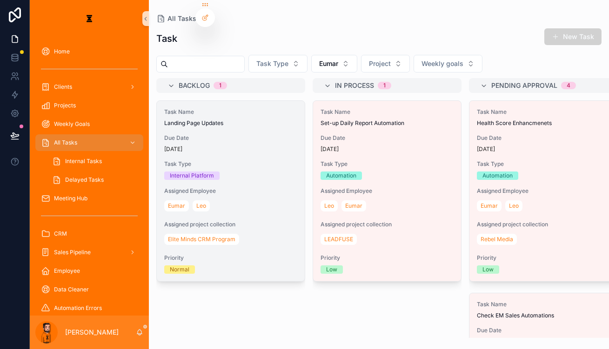
click at [220, 137] on div "Task Name Landing Page Updates Due Date [DATE] Task Type Internal Platform Assi…" at bounding box center [231, 191] width 148 height 181
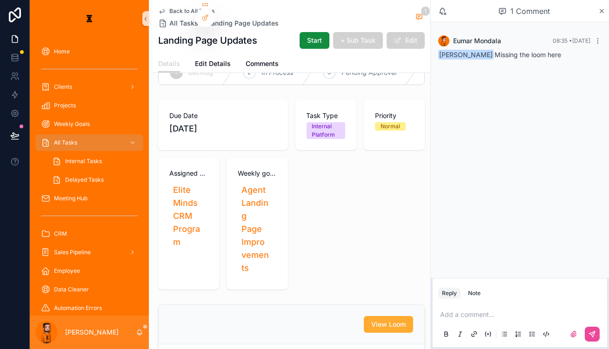
scroll to position [127, 0]
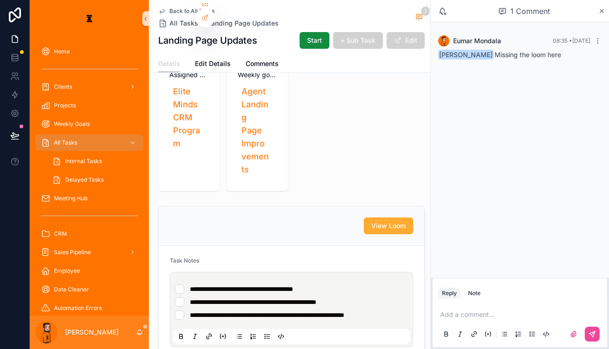
click at [508, 312] on p "scrollable content" at bounding box center [521, 314] width 163 height 9
click at [87, 320] on div "Time Tracking" at bounding box center [89, 327] width 97 height 15
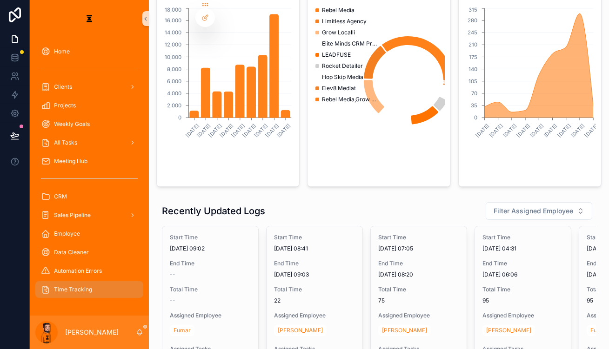
scroll to position [127, 0]
